Goal: Information Seeking & Learning: Learn about a topic

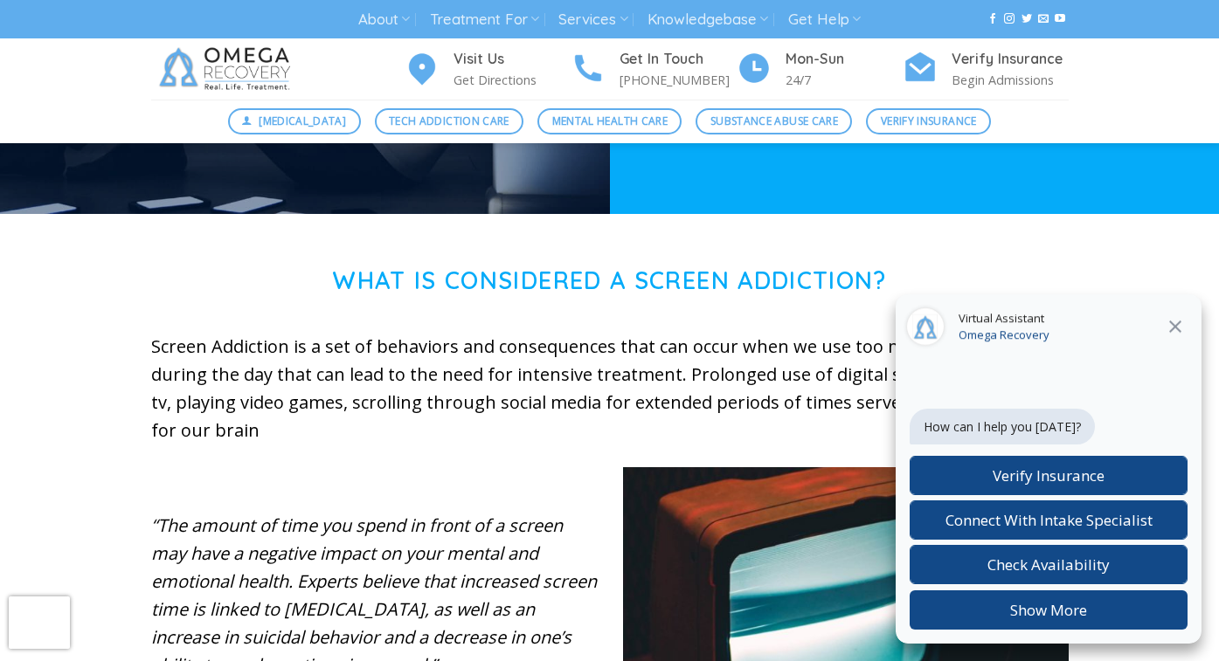
scroll to position [486, 0]
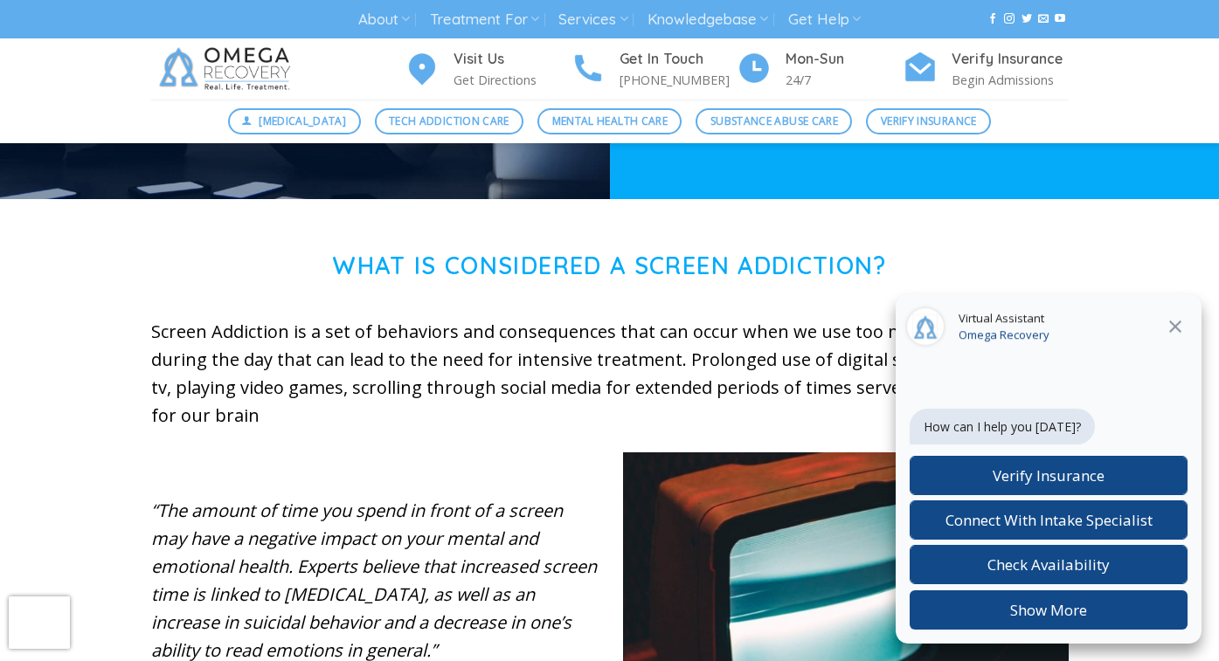
click at [1186, 327] on button "Close" at bounding box center [1174, 326] width 31 height 23
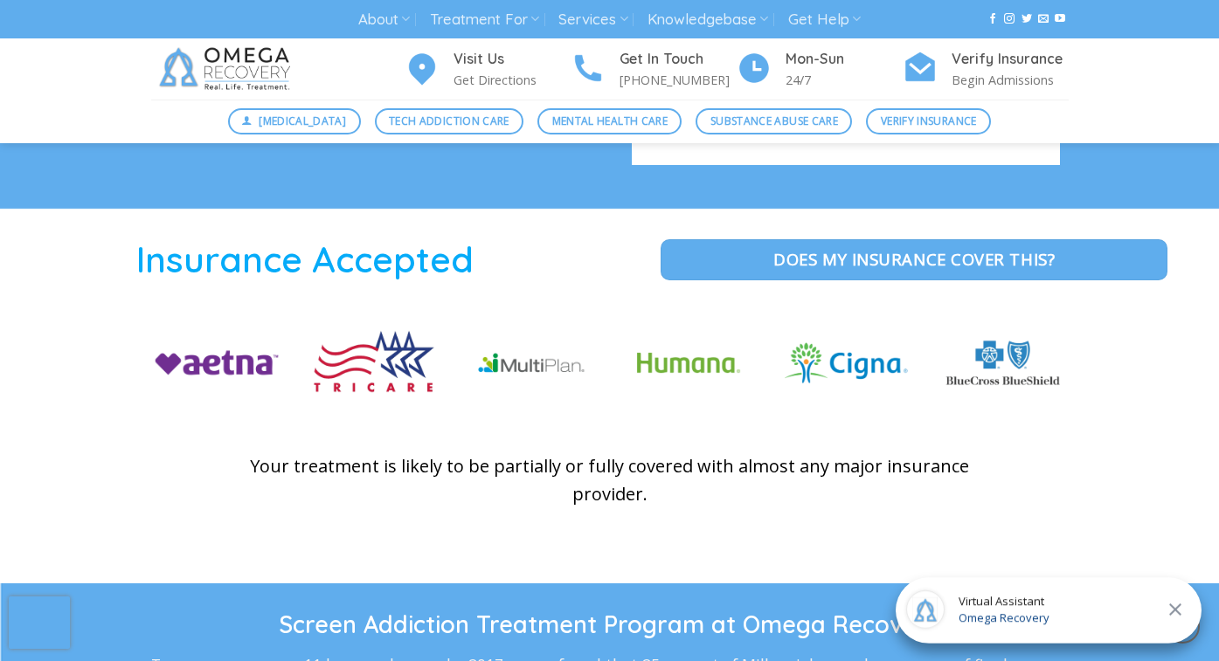
scroll to position [2582, 0]
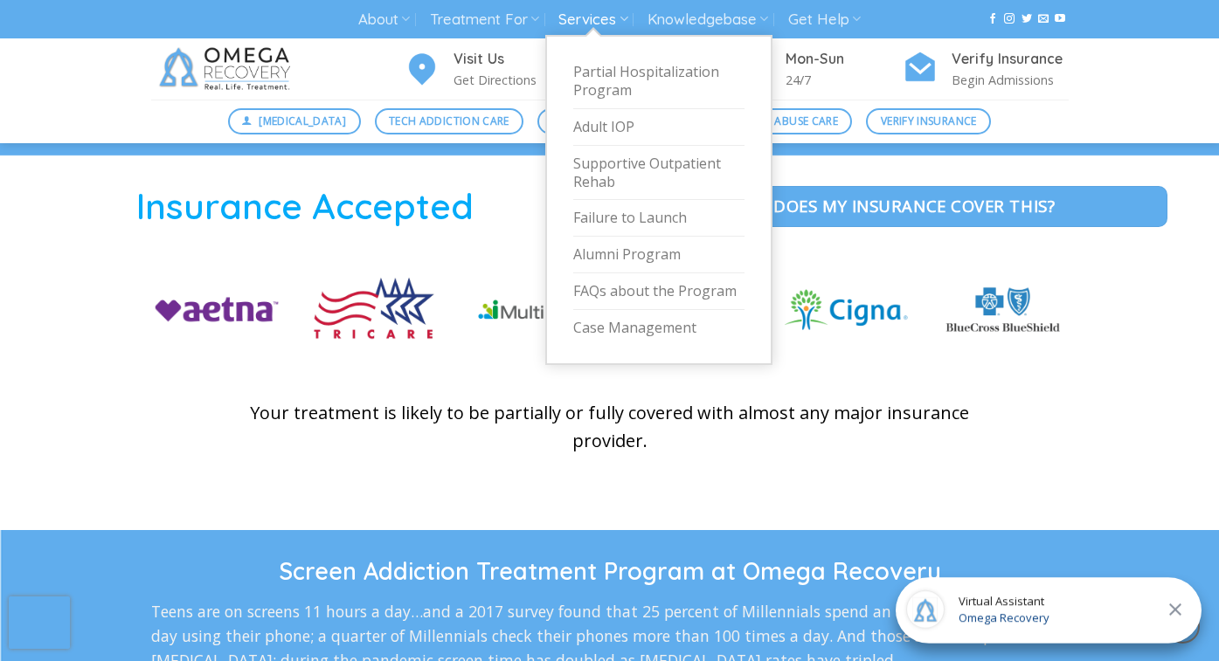
click at [596, 22] on link "Services" at bounding box center [592, 19] width 69 height 32
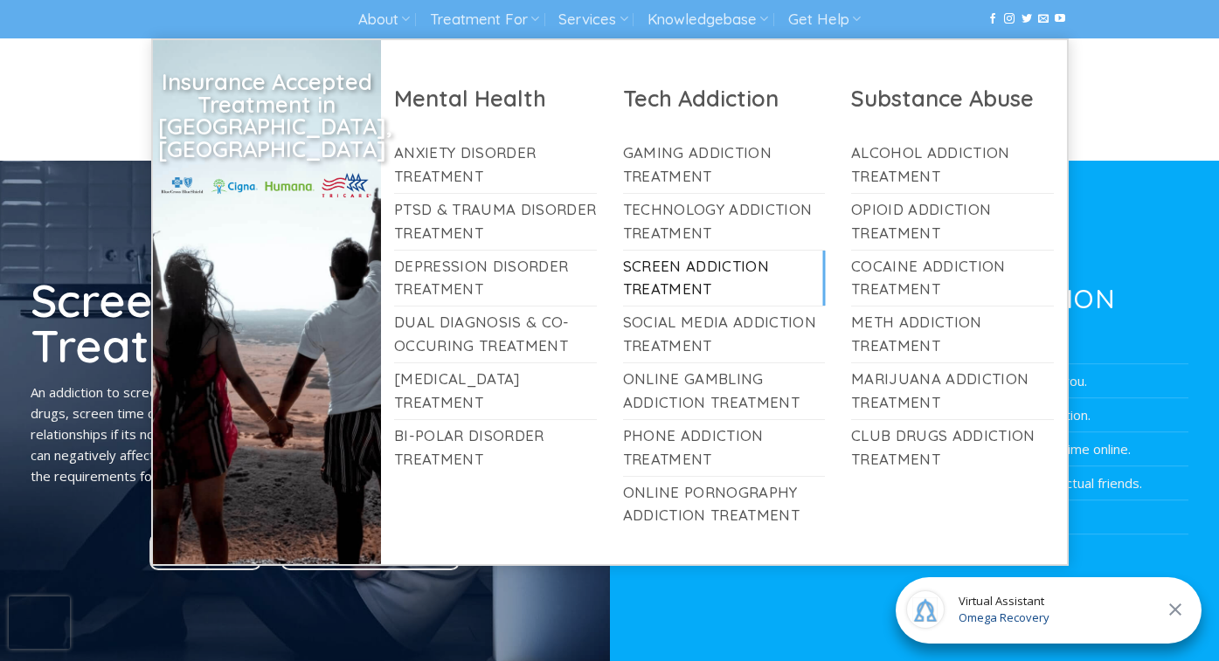
click at [679, 287] on link "Screen Addiction Treatment" at bounding box center [724, 279] width 203 height 56
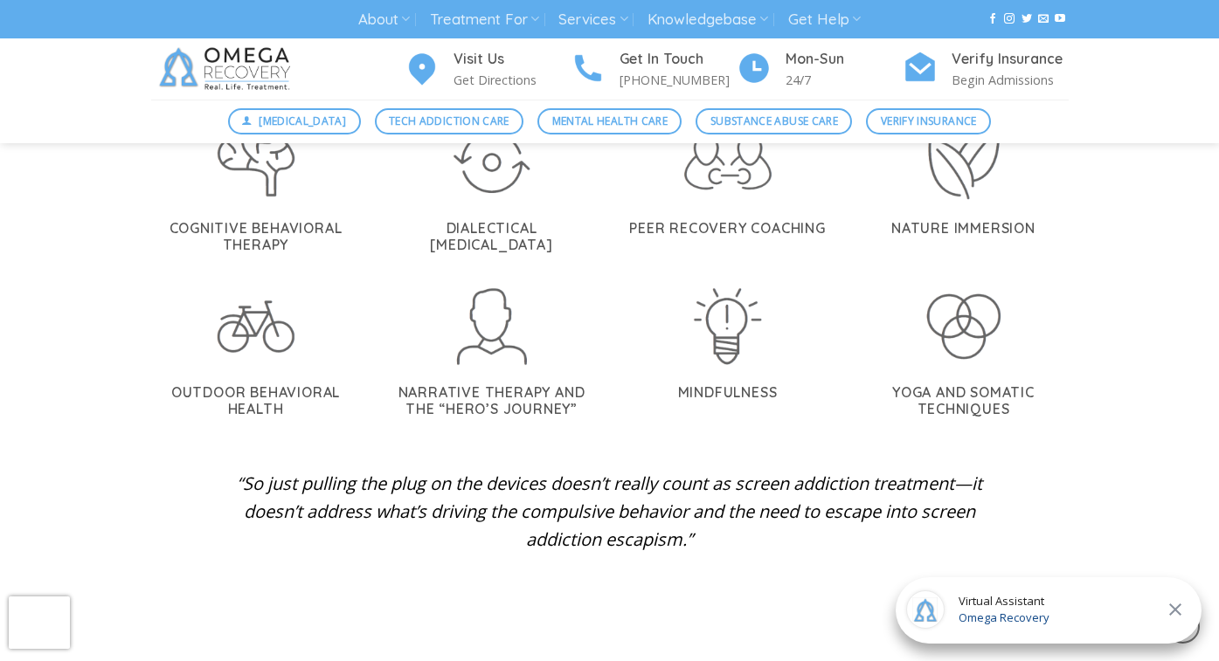
scroll to position [3549, 0]
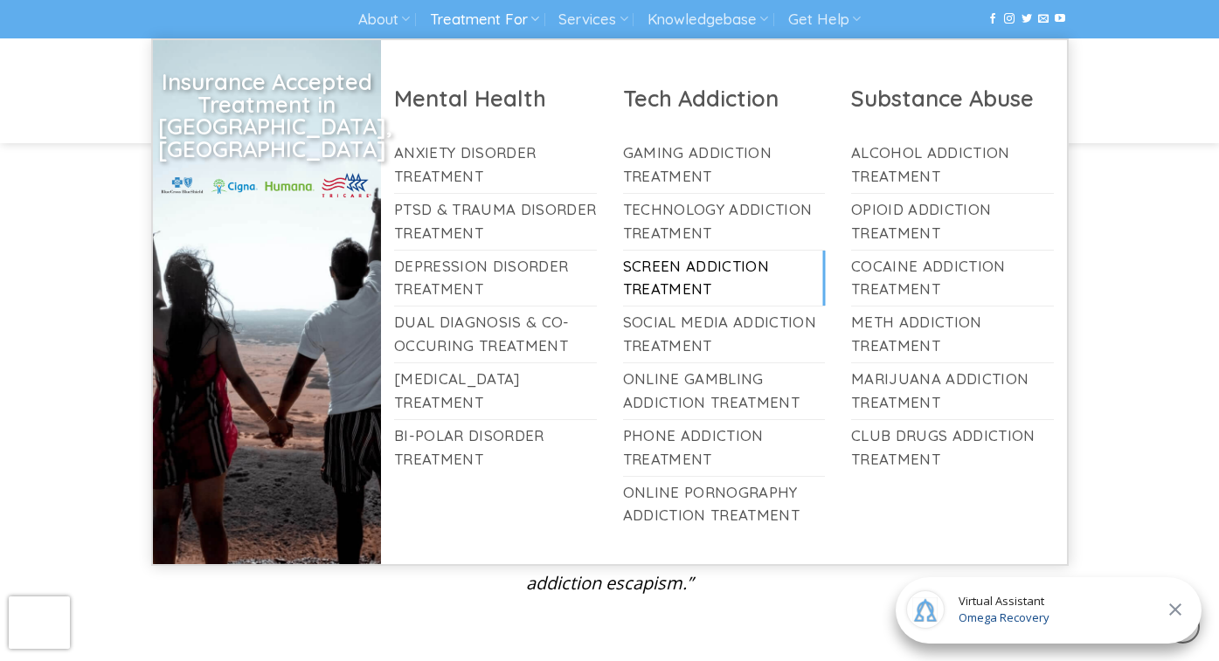
click at [530, 26] on icon at bounding box center [534, 18] width 9 height 17
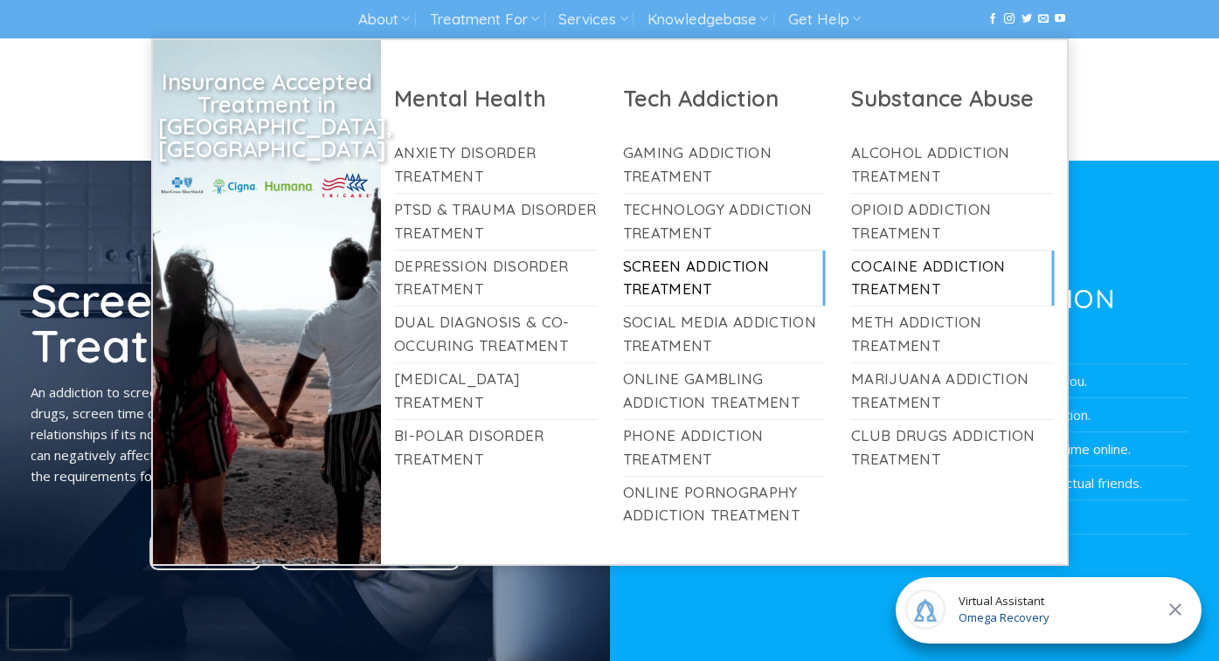
click at [928, 286] on link "Cocaine Addiction Treatment" at bounding box center [952, 279] width 203 height 56
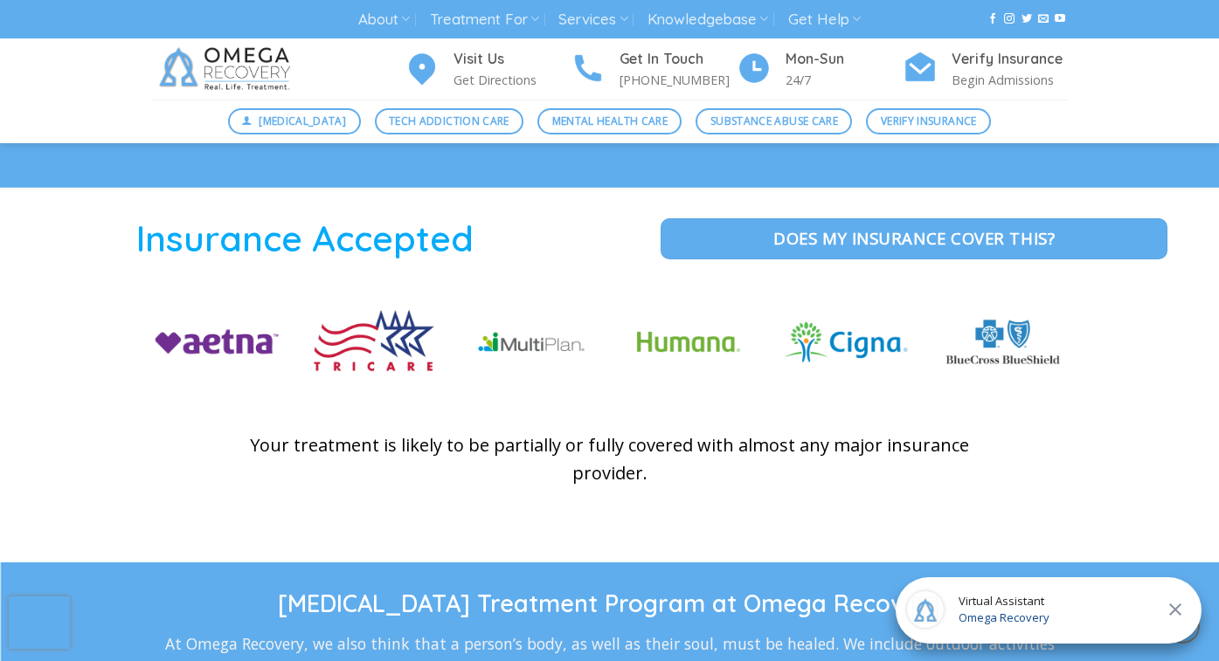
scroll to position [2606, 0]
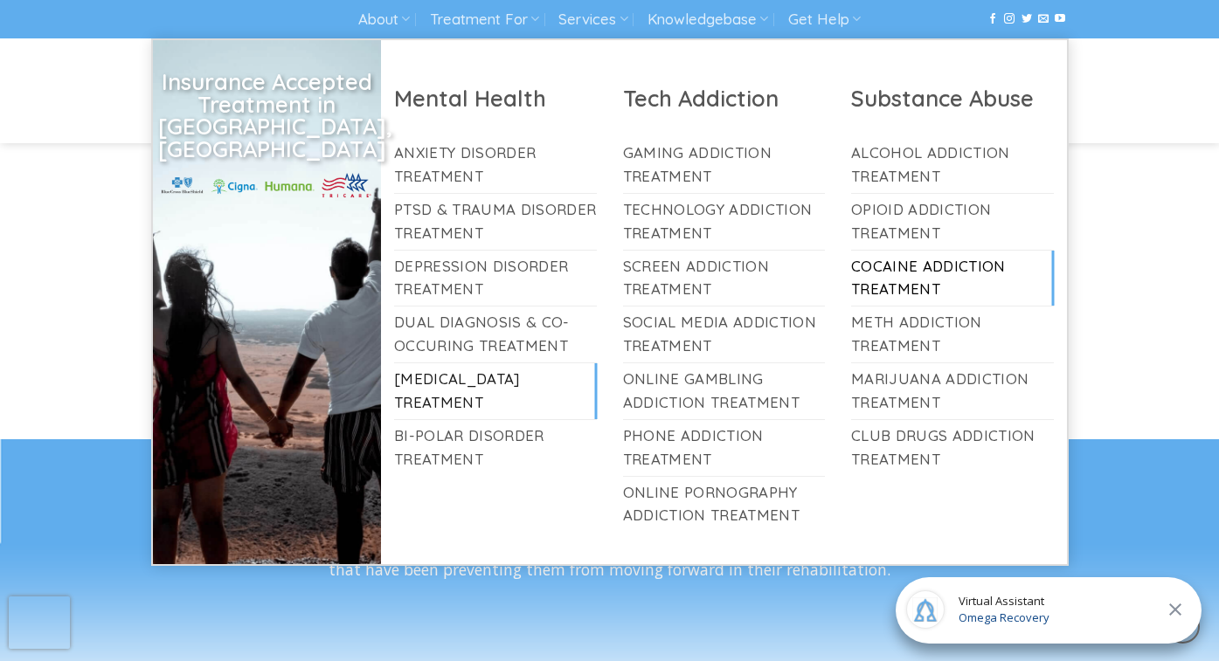
click at [488, 386] on link "[MEDICAL_DATA] Treatment" at bounding box center [495, 391] width 203 height 56
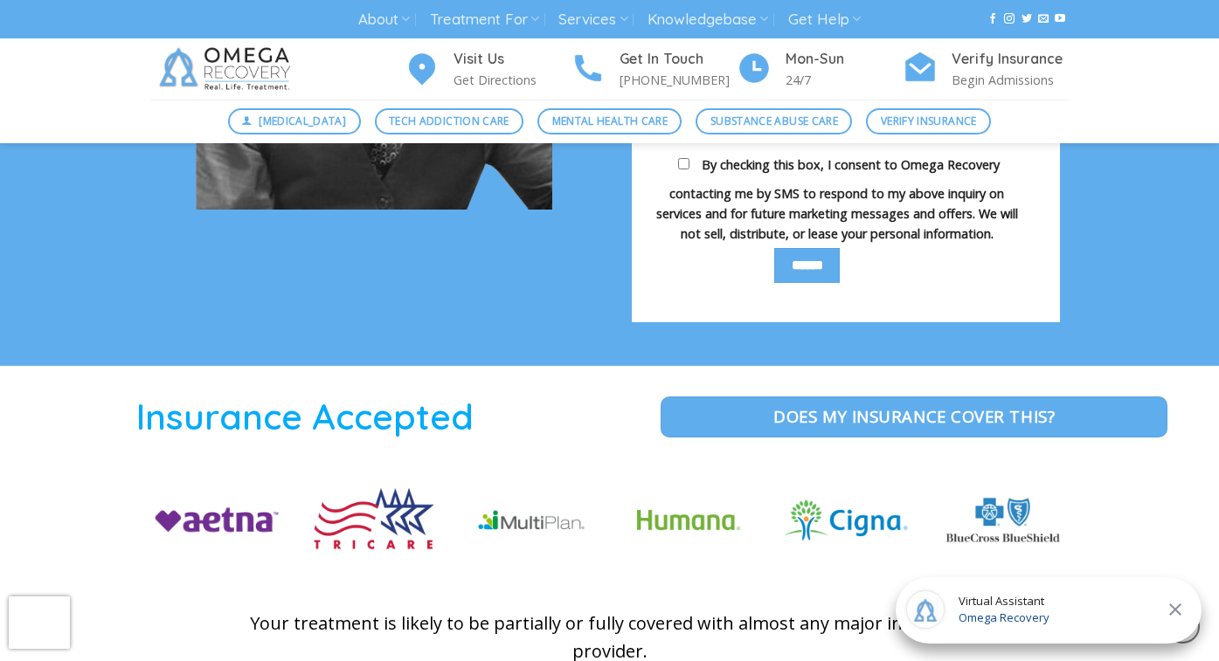
scroll to position [2272, 0]
